Goal: Navigation & Orientation: Find specific page/section

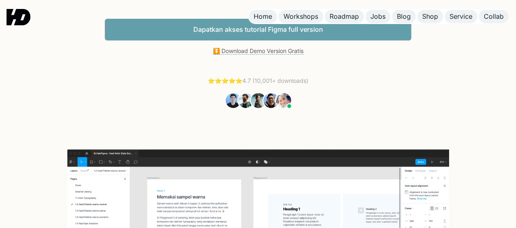
scroll to position [204, 0]
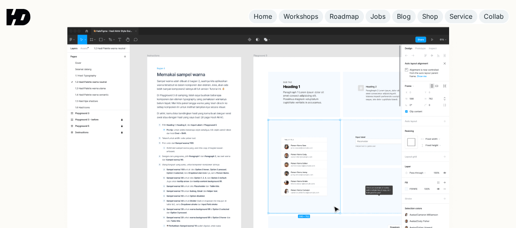
click at [288, 114] on img at bounding box center [258, 150] width 412 height 263
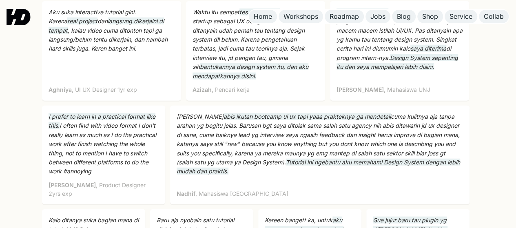
scroll to position [2568, 0]
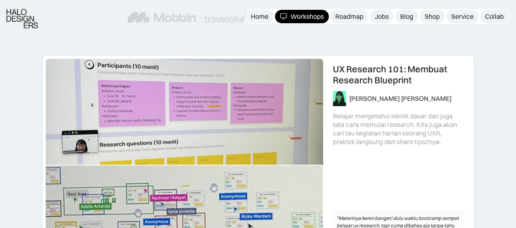
scroll to position [204, 0]
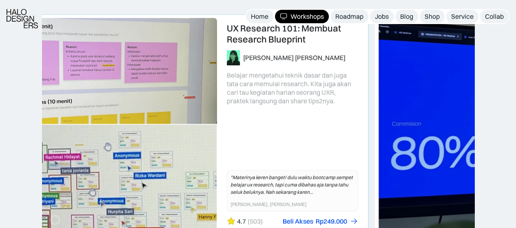
drag, startPoint x: 313, startPoint y: 128, endPoint x: 92, endPoint y: 141, distance: 221.7
click at [95, 141] on link "3 of 4" at bounding box center [151, 124] width 431 height 218
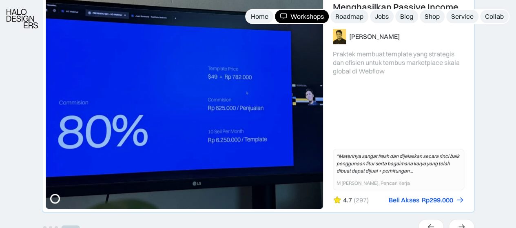
scroll to position [245, 0]
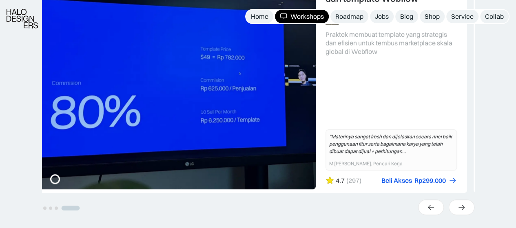
drag, startPoint x: 411, startPoint y: 116, endPoint x: 165, endPoint y: 98, distance: 246.9
click at [198, 102] on link "4 of 4" at bounding box center [250, 83] width 431 height 218
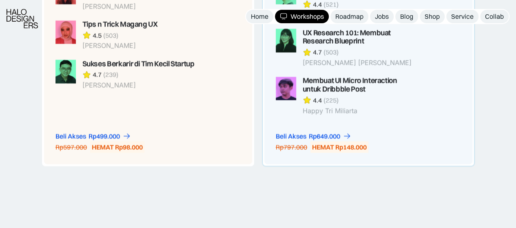
scroll to position [774, 0]
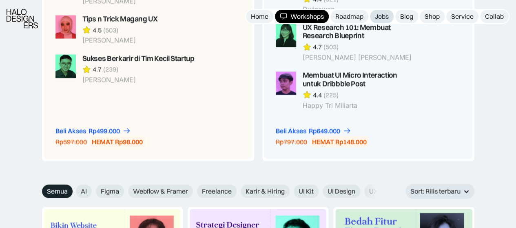
click at [384, 17] on div "Jobs" at bounding box center [382, 16] width 14 height 9
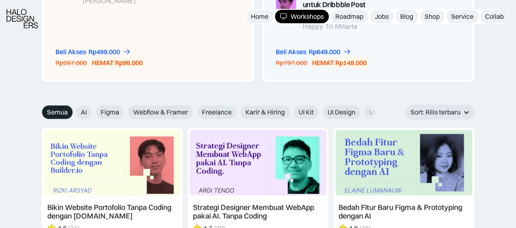
scroll to position [856, 0]
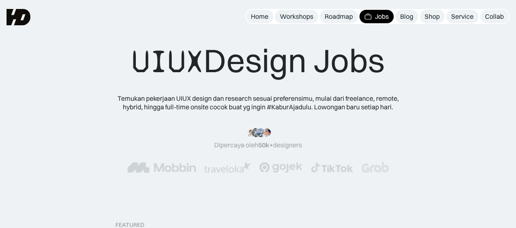
click at [304, 9] on nav "Home Workshops Roadmap Jobs Blog Shop Service Collab" at bounding box center [377, 16] width 264 height 15
click at [304, 12] on link "Workshops" at bounding box center [296, 16] width 43 height 13
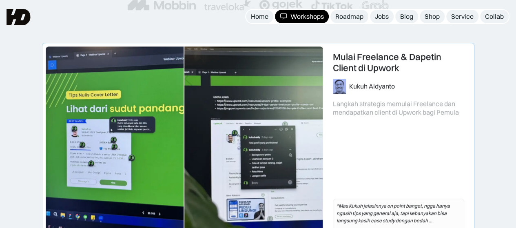
scroll to position [163, 0]
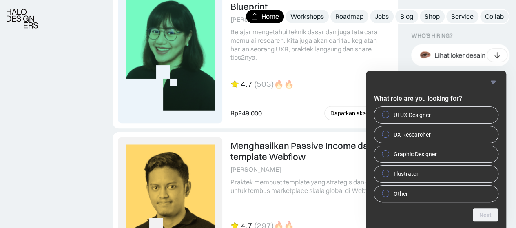
scroll to position [2410, 0]
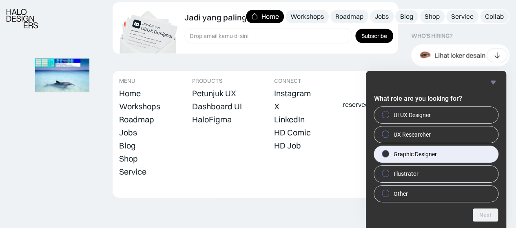
click at [446, 154] on label "Graphic Designer" at bounding box center [436, 154] width 124 height 16
click at [388, 154] on input "Graphic Designer" at bounding box center [385, 153] width 5 height 5
radio input "true"
click at [488, 216] on button "Next" at bounding box center [484, 214] width 25 height 13
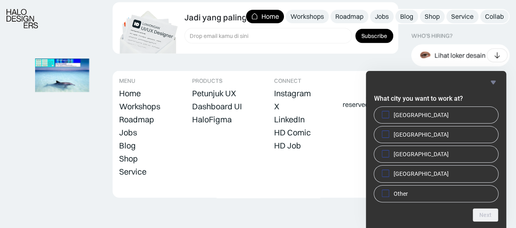
click at [489, 81] on icon "Hide survey" at bounding box center [493, 82] width 10 height 10
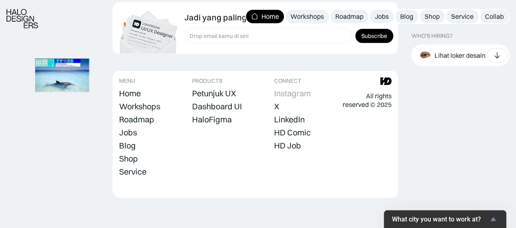
click at [307, 92] on div "Instagram" at bounding box center [292, 93] width 37 height 10
